Goal: Transaction & Acquisition: Book appointment/travel/reservation

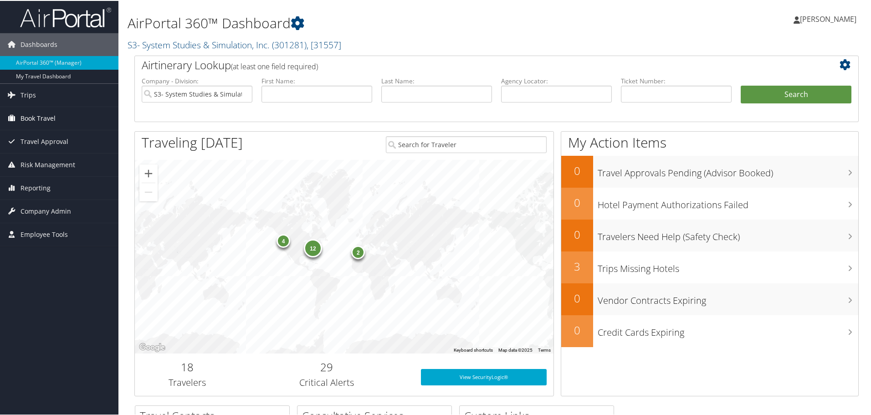
click at [35, 118] on span "Book Travel" at bounding box center [37, 117] width 35 height 23
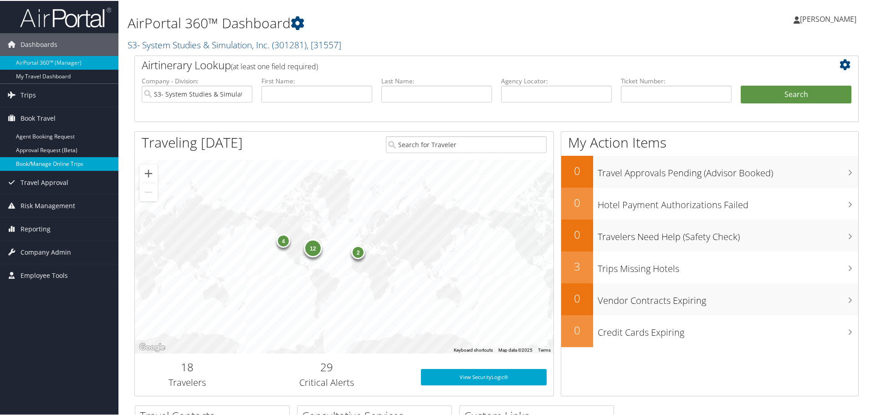
click at [36, 163] on link "Book/Manage Online Trips" at bounding box center [59, 163] width 118 height 14
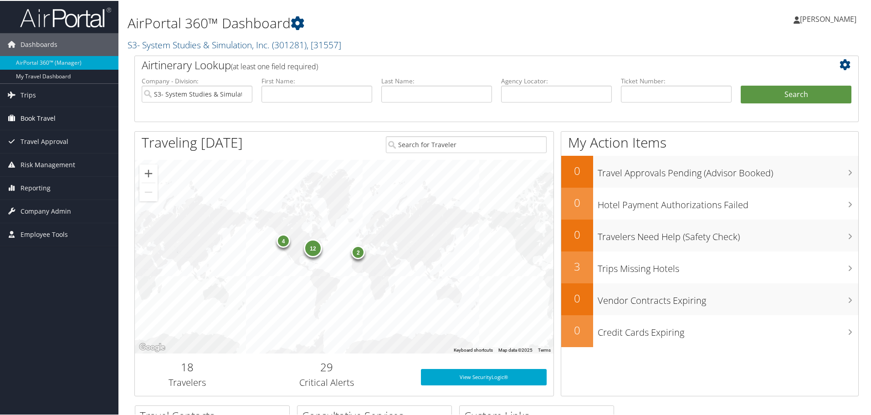
click at [50, 113] on span "Book Travel" at bounding box center [37, 117] width 35 height 23
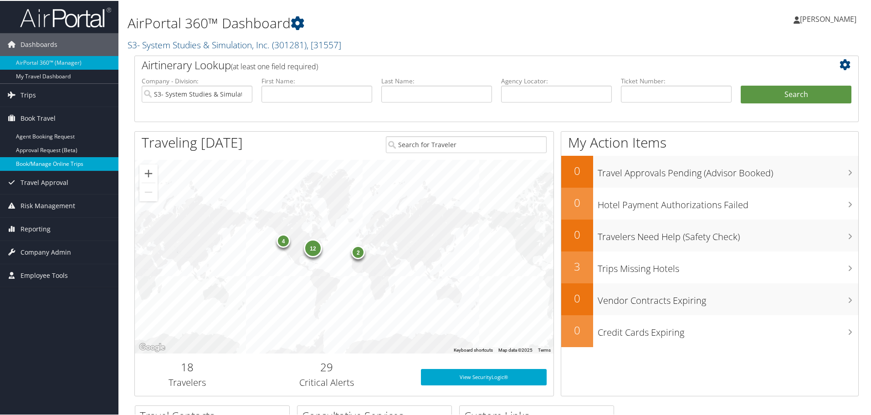
click at [57, 166] on link "Book/Manage Online Trips" at bounding box center [59, 163] width 118 height 14
